Goal: Task Accomplishment & Management: Manage account settings

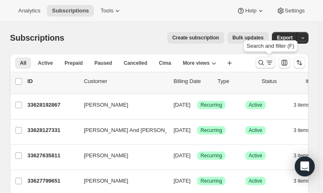
click at [265, 61] on icon "Search and filter results" at bounding box center [261, 62] width 8 height 8
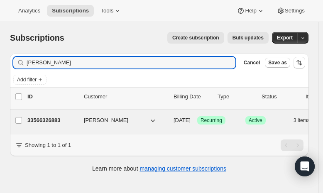
type input "alex antonas"
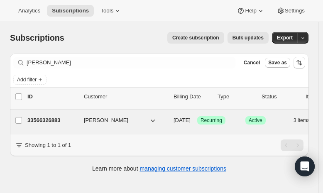
click at [38, 118] on p "33566326883" at bounding box center [52, 120] width 50 height 8
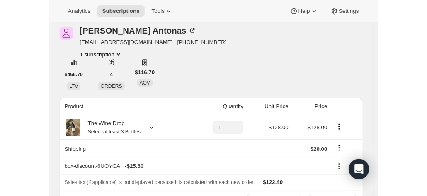
scroll to position [35, 0]
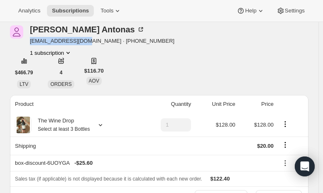
drag, startPoint x: 84, startPoint y: 41, endPoint x: 28, endPoint y: 43, distance: 56.0
click at [28, 43] on div "Alex Antonas anantonas@gmail.com · +18654665201 1 subscription" at bounding box center [114, 41] width 209 height 32
copy span "anantonas@gmail.com"
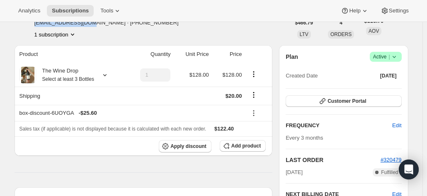
scroll to position [0, 0]
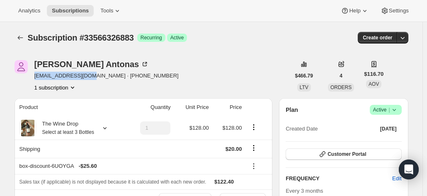
click at [87, 74] on span "anantonas@gmail.com · +18654665201" at bounding box center [106, 76] width 144 height 8
click at [203, 72] on div "Alex Antonas anantonas@gmail.com · +18654665201 1 subscription" at bounding box center [153, 76] width 276 height 32
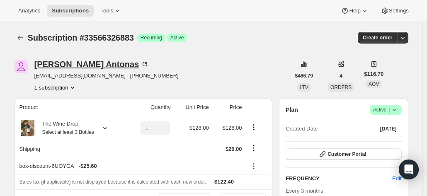
click at [80, 63] on div "Alex Antonas" at bounding box center [91, 64] width 115 height 8
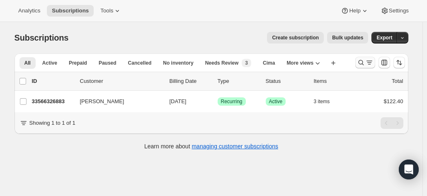
click at [367, 64] on icon "Search and filter results" at bounding box center [369, 62] width 8 height 8
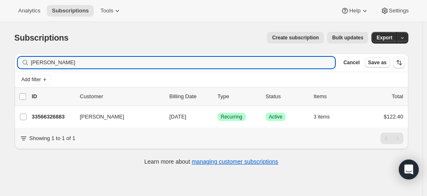
drag, startPoint x: 121, startPoint y: 61, endPoint x: 0, endPoint y: 60, distance: 121.0
click at [0, 60] on div "Subscriptions. This page is ready Subscriptions Create subscription Bulk update…" at bounding box center [211, 120] width 422 height 196
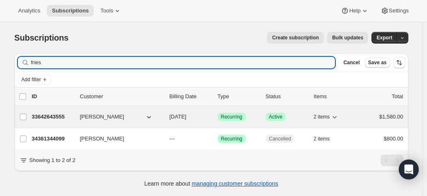
type input "fries"
click at [49, 120] on p "33642643555" at bounding box center [52, 117] width 41 height 8
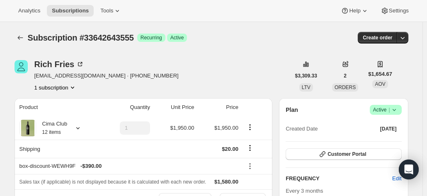
click at [398, 108] on icon at bounding box center [394, 110] width 8 height 8
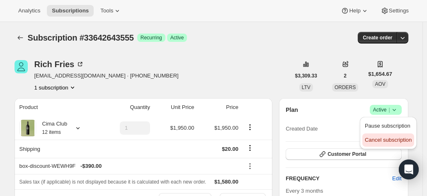
click at [384, 141] on span "Cancel subscription" at bounding box center [388, 140] width 47 height 6
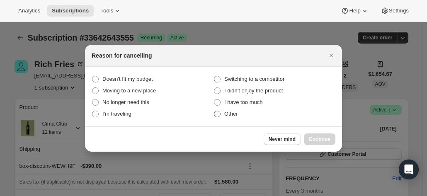
click at [221, 115] on label "Other" at bounding box center [274, 114] width 122 height 12
click at [214, 111] on input "Other" at bounding box center [214, 111] width 0 height 0
radio input "true"
click at [325, 137] on span "Continue" at bounding box center [320, 139] width 22 height 7
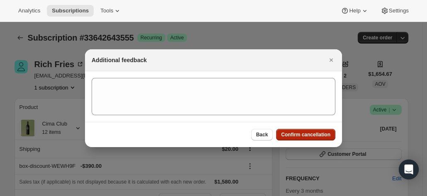
click at [315, 137] on span "Confirm cancellation" at bounding box center [305, 134] width 49 height 7
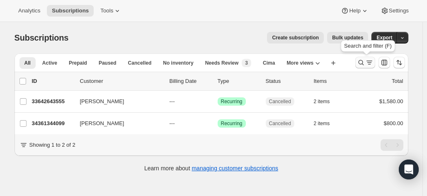
click at [361, 63] on icon "Search and filter results" at bounding box center [361, 62] width 8 height 8
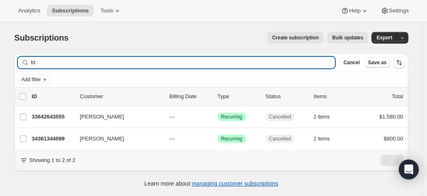
type input "f"
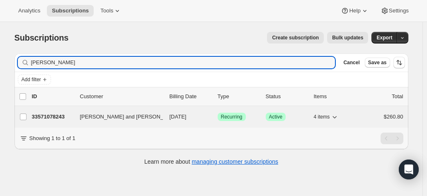
type input "dunlap"
click at [41, 118] on p "33571078243" at bounding box center [52, 117] width 41 height 8
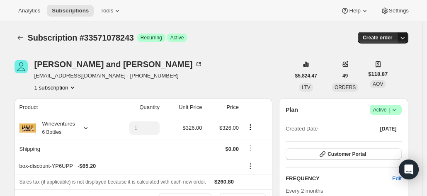
click at [400, 38] on icon "button" at bounding box center [402, 38] width 8 height 8
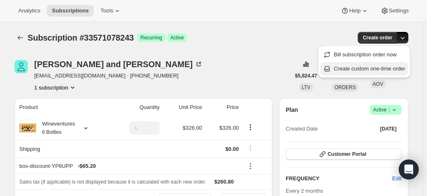
click at [395, 67] on span "Create custom one-time order" at bounding box center [370, 68] width 72 height 6
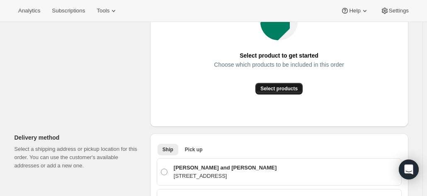
scroll to position [158, 0]
click at [282, 94] on button "Select products" at bounding box center [278, 89] width 47 height 12
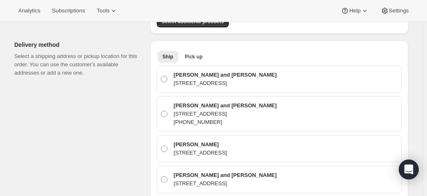
scroll to position [195, 0]
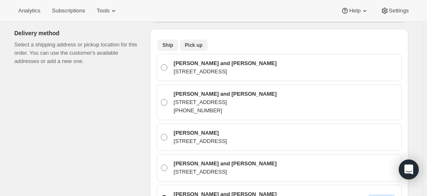
click at [194, 46] on span "Pick up" at bounding box center [194, 45] width 18 height 7
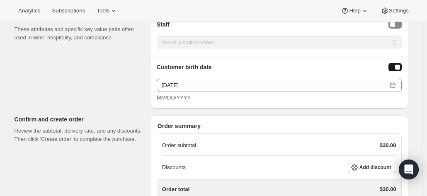
scroll to position [493, 0]
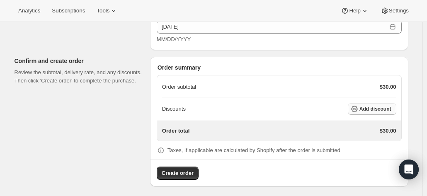
click at [373, 108] on span "Add discount" at bounding box center [375, 109] width 32 height 7
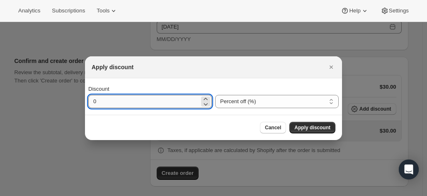
click at [176, 97] on input "0" at bounding box center [143, 101] width 111 height 13
type input "20"
click at [329, 130] on span "Apply discount" at bounding box center [312, 127] width 36 height 7
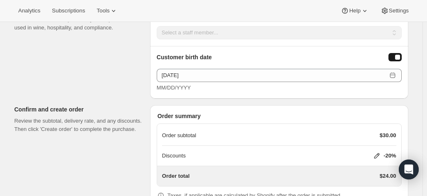
scroll to position [490, 0]
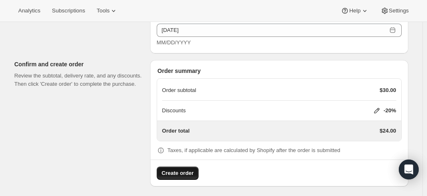
click at [186, 169] on span "Create order" at bounding box center [178, 173] width 32 height 8
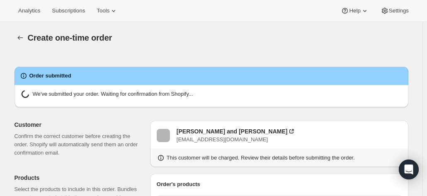
radio input "true"
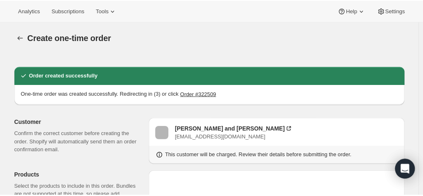
scroll to position [146, 0]
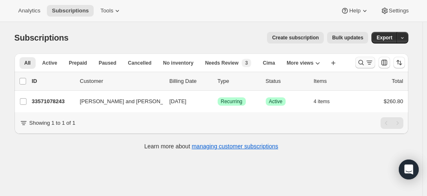
click at [375, 65] on button "Search and filter results" at bounding box center [365, 63] width 20 height 12
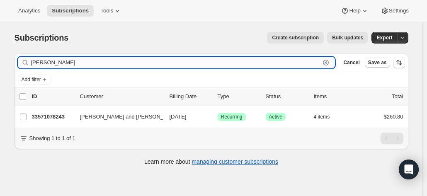
click at [191, 67] on input "[PERSON_NAME]" at bounding box center [175, 63] width 289 height 12
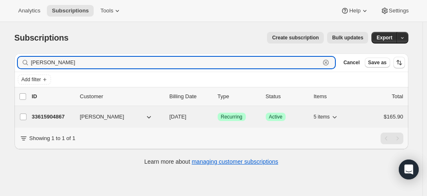
type input "rowlings"
click at [61, 113] on p "33615904867" at bounding box center [52, 117] width 41 height 8
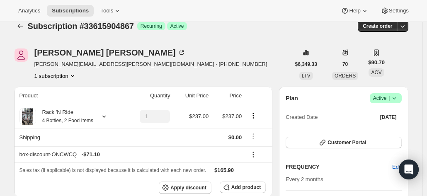
scroll to position [11, 0]
click at [335, 141] on span "Customer Portal" at bounding box center [346, 143] width 39 height 7
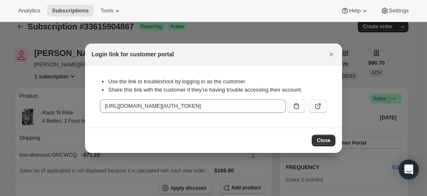
click at [317, 105] on icon ":r31:" at bounding box center [318, 106] width 8 height 8
click at [330, 56] on icon "Close" at bounding box center [331, 54] width 8 height 8
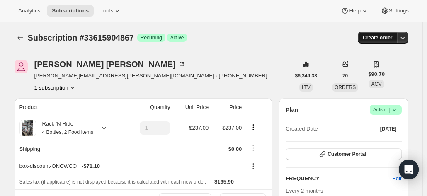
click at [389, 35] on span "Create order" at bounding box center [377, 37] width 29 height 7
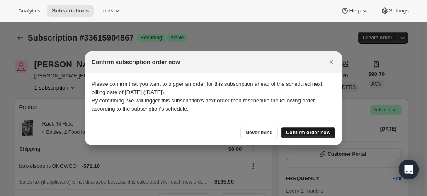
click at [315, 131] on span "Confirm order now" at bounding box center [308, 132] width 44 height 7
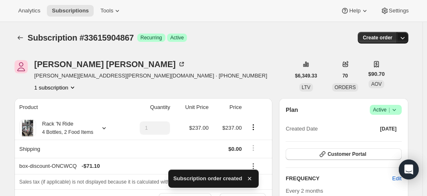
click at [405, 42] on button "button" at bounding box center [403, 38] width 12 height 12
click at [407, 38] on icon "button" at bounding box center [402, 38] width 8 height 8
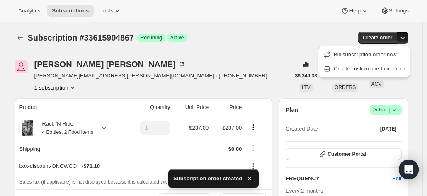
click at [250, 175] on icon "button" at bounding box center [249, 179] width 8 height 8
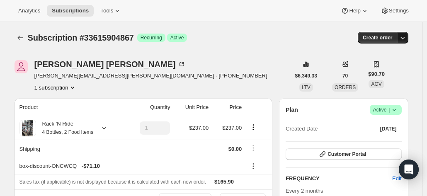
click at [405, 39] on icon "button" at bounding box center [402, 38] width 8 height 8
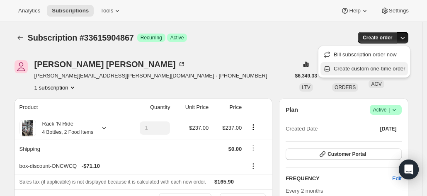
click at [389, 68] on span "Create custom one-time order" at bounding box center [370, 68] width 72 height 6
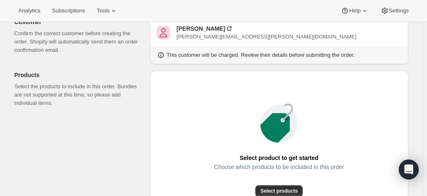
scroll to position [87, 0]
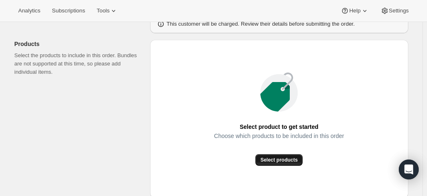
click at [261, 155] on button "Select products" at bounding box center [278, 160] width 47 height 12
click at [18, 16] on button "Analytics" at bounding box center [29, 11] width 32 height 12
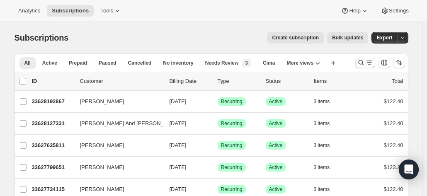
click at [367, 68] on button "Search and filter results" at bounding box center [365, 63] width 20 height 12
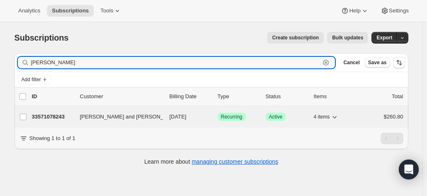
type input "[PERSON_NAME]"
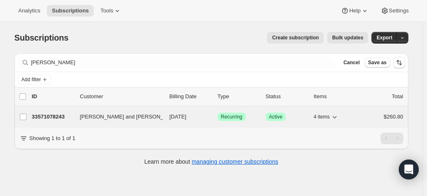
click at [117, 117] on span "[PERSON_NAME] and [PERSON_NAME]" at bounding box center [130, 117] width 101 height 8
click at [79, 114] on div "33571078243 [PERSON_NAME] and [PERSON_NAME] [DATE] Success Recurring Success Ac…" at bounding box center [217, 117] width 371 height 12
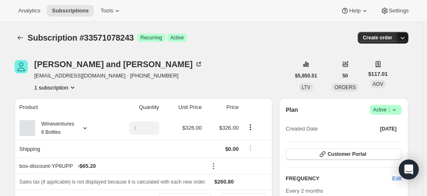
click at [407, 37] on icon "button" at bounding box center [402, 38] width 8 height 8
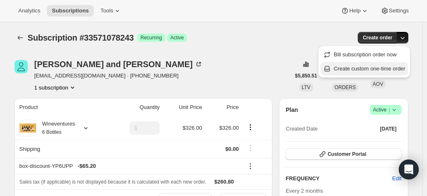
click at [390, 67] on span "Create custom one-time order" at bounding box center [370, 68] width 72 height 6
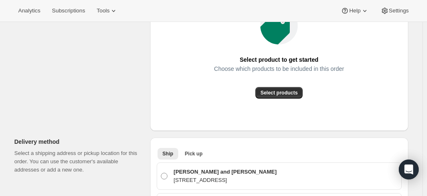
scroll to position [155, 0]
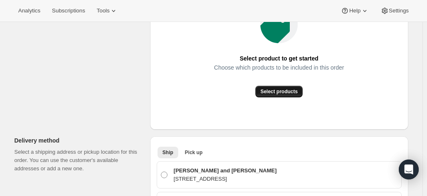
click at [277, 90] on span "Select products" at bounding box center [278, 91] width 37 height 7
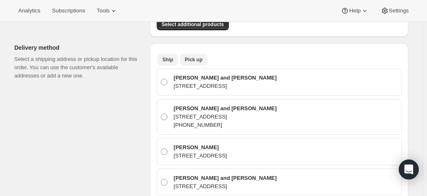
click at [200, 61] on span "Pick up" at bounding box center [194, 59] width 18 height 7
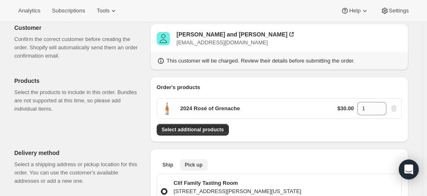
scroll to position [46, 0]
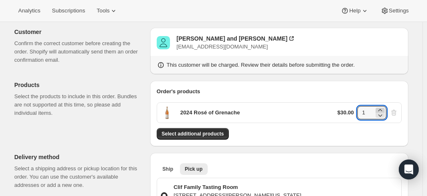
click at [384, 110] on icon at bounding box center [380, 110] width 8 height 8
type input "3"
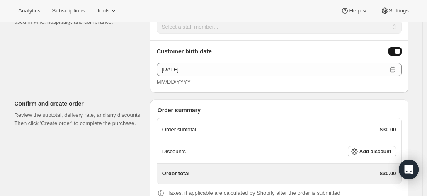
scroll to position [468, 0]
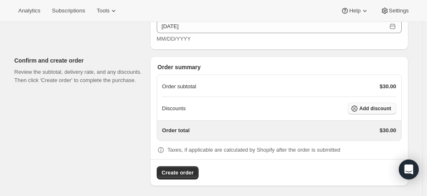
click at [368, 105] on span "Add discount" at bounding box center [375, 108] width 32 height 7
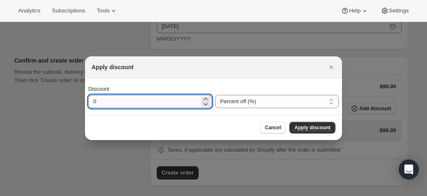
click at [120, 97] on input "0" at bounding box center [143, 101] width 111 height 13
type input "20"
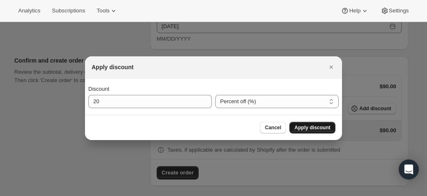
click at [307, 128] on span "Apply discount" at bounding box center [312, 127] width 36 height 7
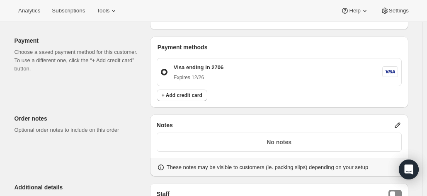
scroll to position [464, 0]
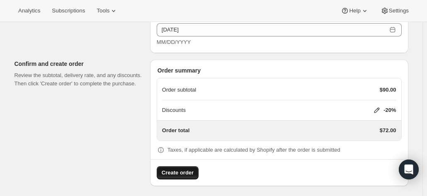
click at [178, 169] on span "Create order" at bounding box center [178, 173] width 32 height 8
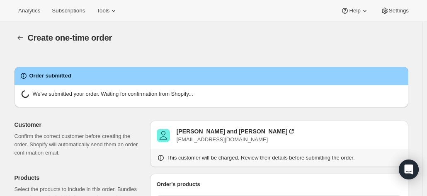
radio input "true"
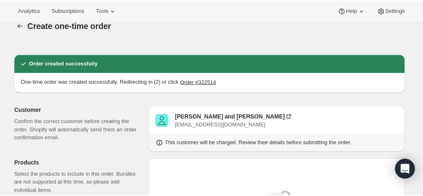
scroll to position [36, 0]
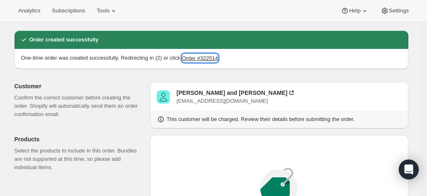
click at [200, 56] on button "Order #322514" at bounding box center [200, 58] width 36 height 8
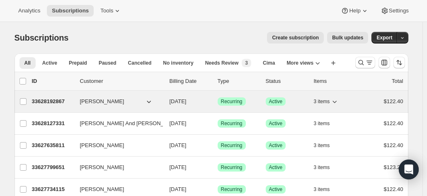
click at [48, 101] on p "33628192867" at bounding box center [52, 101] width 41 height 8
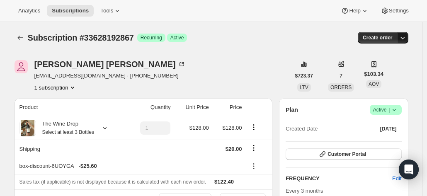
click at [407, 36] on icon "button" at bounding box center [402, 38] width 8 height 8
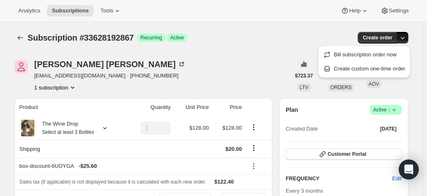
click at [407, 36] on icon "button" at bounding box center [402, 38] width 8 height 8
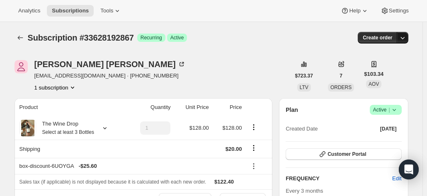
click at [407, 37] on icon "button" at bounding box center [402, 38] width 8 height 8
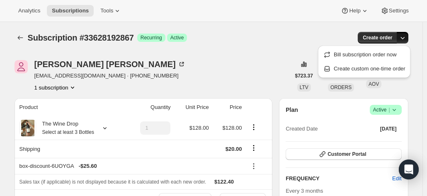
click at [407, 35] on icon "button" at bounding box center [402, 38] width 8 height 8
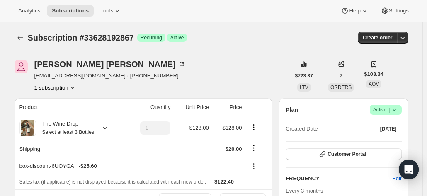
scroll to position [1, 0]
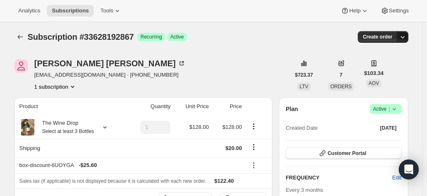
click at [407, 37] on icon "button" at bounding box center [402, 37] width 8 height 8
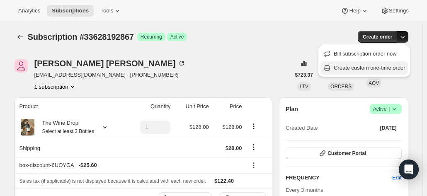
click at [395, 71] on span "Create custom one-time order" at bounding box center [370, 68] width 72 height 6
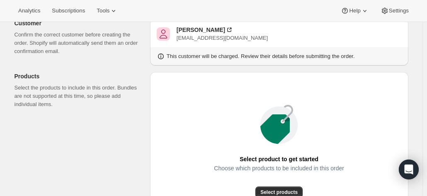
scroll to position [79, 0]
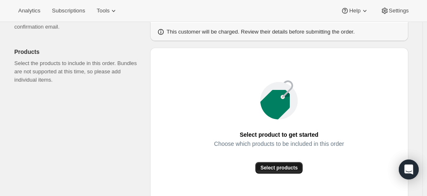
click at [288, 163] on button "Select products" at bounding box center [278, 168] width 47 height 12
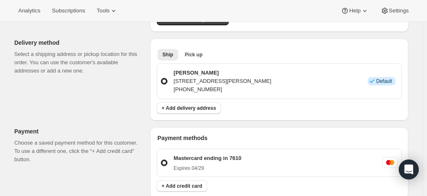
scroll to position [160, 0]
click at [194, 53] on span "Pick up" at bounding box center [194, 55] width 18 height 7
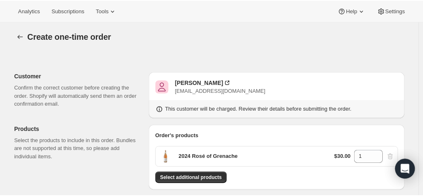
scroll to position [0, 0]
